Goal: Communication & Community: Answer question/provide support

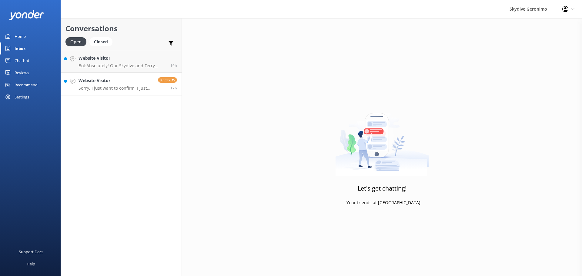
click at [127, 85] on div "Website Visitor Sorry, I just want to confirm, I just made a booking for [DATE]…" at bounding box center [115, 83] width 75 height 13
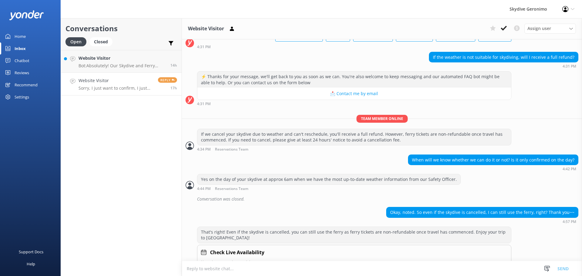
scroll to position [78, 0]
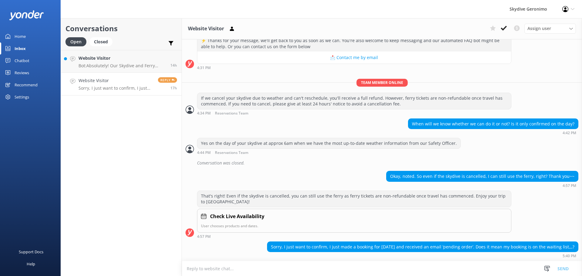
click at [128, 90] on p "Sorry, I just want to confirm, I just made a booking for [DATE] and received an…" at bounding box center [115, 87] width 75 height 5
click at [150, 64] on p "Bot: Absolutely! Our Skydive and Ferry Packages include a same-day return ferry…" at bounding box center [121, 65] width 87 height 5
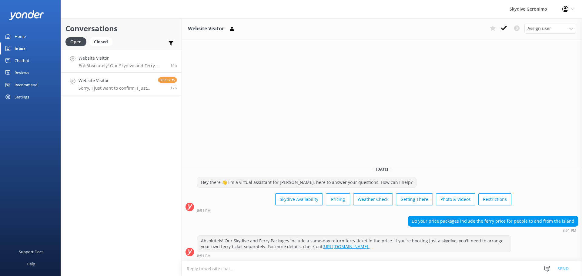
click at [136, 81] on h4 "Website Visitor" at bounding box center [115, 80] width 75 height 7
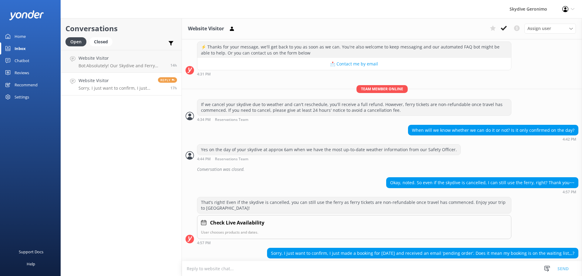
scroll to position [78, 0]
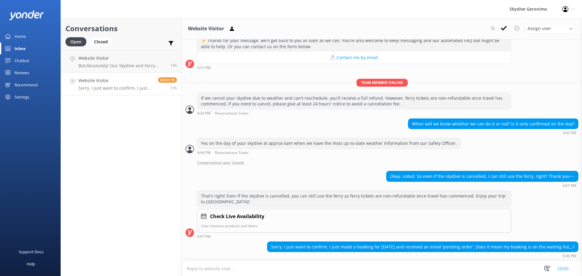
click at [260, 265] on textarea at bounding box center [382, 268] width 400 height 15
click at [122, 79] on h4 "Website Visitor" at bounding box center [115, 80] width 75 height 7
click at [160, 90] on div "17h" at bounding box center [167, 88] width 19 height 5
click at [99, 42] on div "Closed" at bounding box center [100, 41] width 23 height 9
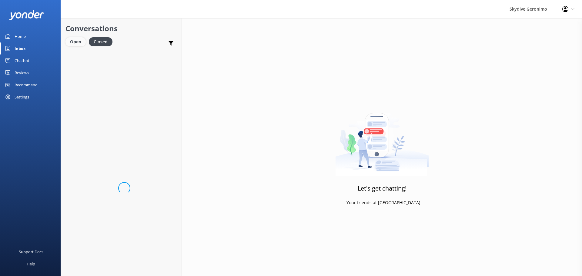
click at [74, 38] on div "Open" at bounding box center [75, 41] width 20 height 9
drag, startPoint x: 110, startPoint y: 85, endPoint x: 99, endPoint y: 93, distance: 12.8
click at [90, 95] on link "Website Visitor Sorry, I just want to confirm, I just made a booking for [DATE]…" at bounding box center [121, 84] width 121 height 23
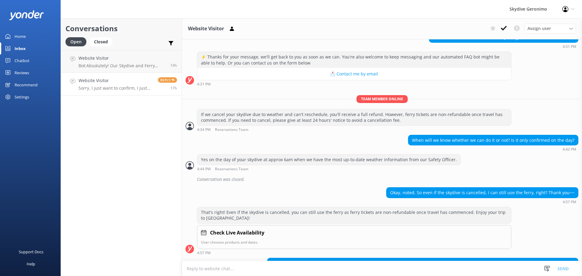
scroll to position [78, 0]
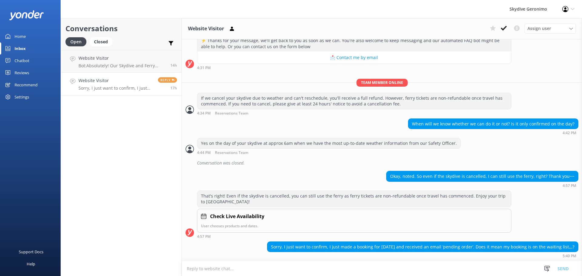
click at [169, 84] on div "Reply 17h" at bounding box center [165, 83] width 24 height 13
click at [152, 58] on h4 "Website Visitor" at bounding box center [121, 58] width 87 height 7
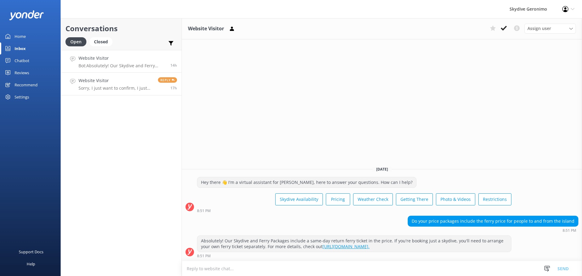
drag, startPoint x: 152, startPoint y: 58, endPoint x: 104, endPoint y: 80, distance: 53.0
click at [104, 84] on div "Website Visitor Sorry, I just want to confirm, I just made a booking for [DATE]…" at bounding box center [115, 83] width 75 height 13
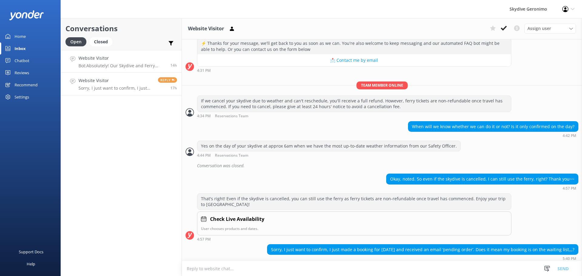
scroll to position [78, 0]
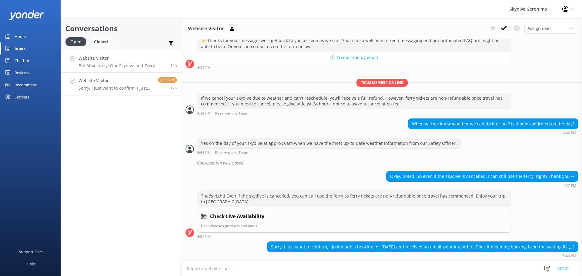
click at [72, 58] on icon at bounding box center [72, 58] width 5 height 5
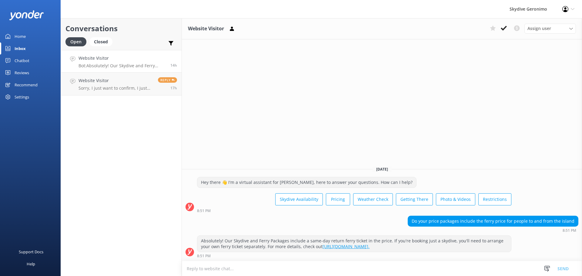
click at [160, 68] on p "Bot: Absolutely! Our Skydive and Ferry Packages include a same-day return ferry…" at bounding box center [121, 65] width 87 height 5
click at [504, 27] on use at bounding box center [504, 28] width 6 height 5
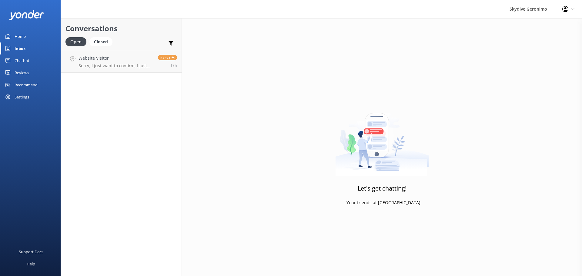
click at [124, 80] on div "Conversations Open Closed Important Converted Assigned to me Unassigned Website…" at bounding box center [121, 147] width 121 height 258
click at [132, 61] on h4 "Website Visitor" at bounding box center [115, 58] width 75 height 7
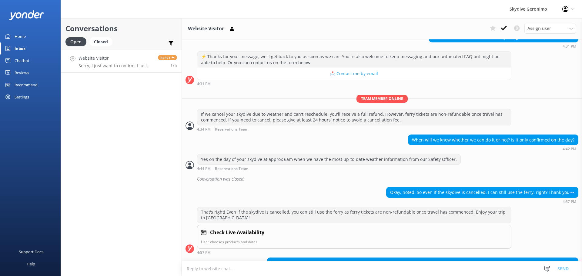
scroll to position [78, 0]
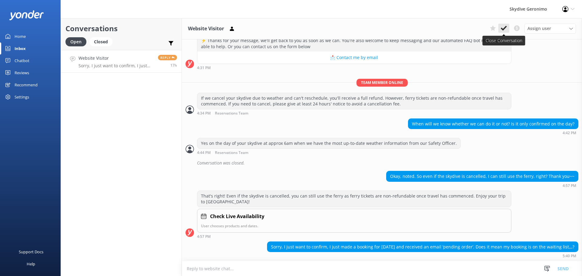
click at [501, 30] on icon at bounding box center [504, 28] width 6 height 6
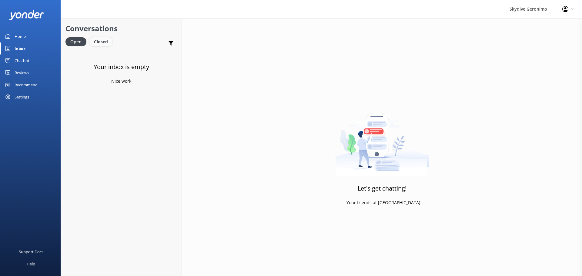
drag, startPoint x: 100, startPoint y: 44, endPoint x: 50, endPoint y: 51, distance: 50.1
click at [100, 44] on div "Closed" at bounding box center [100, 41] width 23 height 9
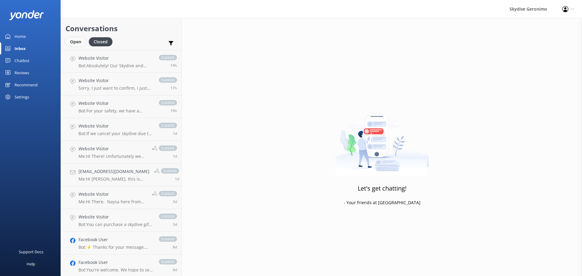
drag, startPoint x: 87, startPoint y: 41, endPoint x: 78, endPoint y: 45, distance: 9.1
click at [86, 41] on link "Open" at bounding box center [76, 41] width 23 height 7
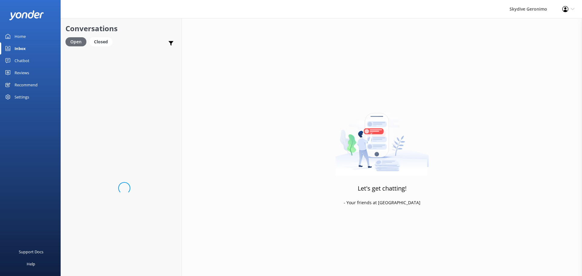
click at [78, 45] on div "Open" at bounding box center [75, 41] width 21 height 9
click at [28, 36] on link "Home" at bounding box center [30, 36] width 61 height 12
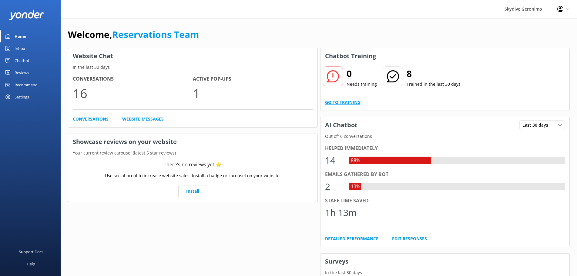
click at [347, 103] on link "Go to Training" at bounding box center [342, 102] width 35 height 7
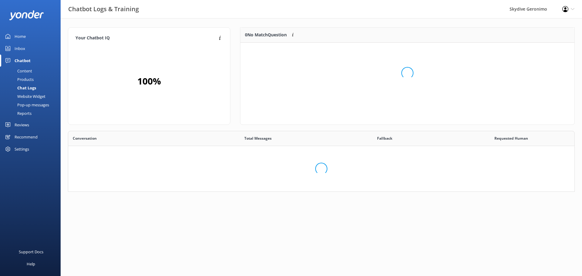
scroll to position [207, 496]
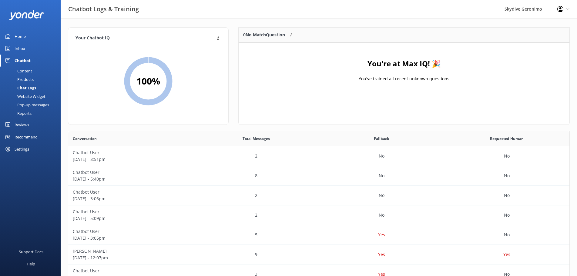
click at [23, 38] on div "Home" at bounding box center [20, 36] width 11 height 12
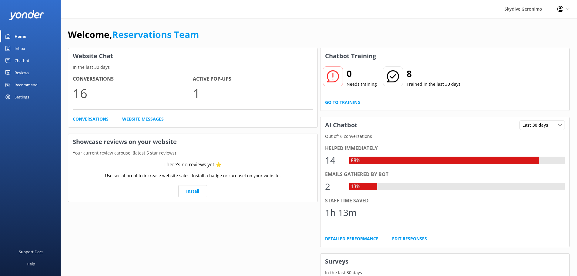
click at [25, 61] on div "Chatbot" at bounding box center [22, 61] width 15 height 12
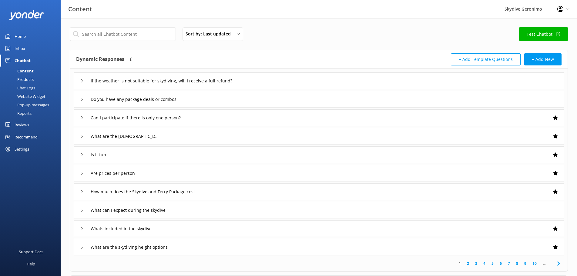
click at [15, 48] on div "Inbox" at bounding box center [20, 48] width 11 height 12
